Goal: Check status: Check status

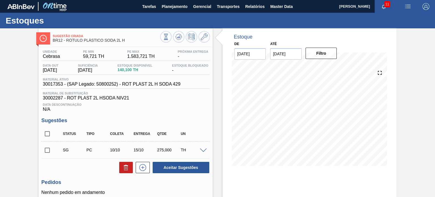
click at [179, 91] on div "Unidade Cebrasa PE MIN 59,721 TH PE MAX 1.583,721 TH Próxima Entrega - Data out…" at bounding box center [125, 81] width 168 height 62
click at [48, 131] on input "checkbox" at bounding box center [47, 134] width 12 height 12
checkbox input "true"
click at [169, 36] on icon at bounding box center [166, 37] width 6 height 6
